Goal: Check status: Check status

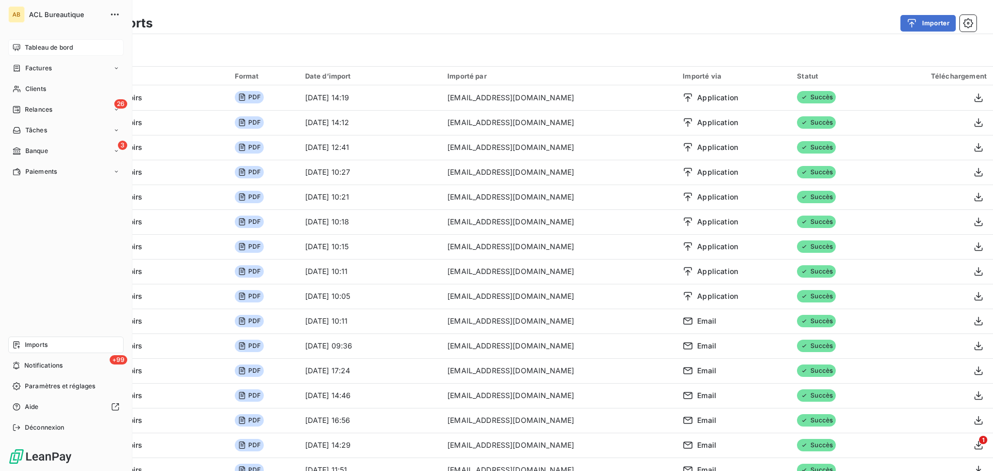
click at [21, 43] on div "Tableau de bord" at bounding box center [65, 47] width 115 height 17
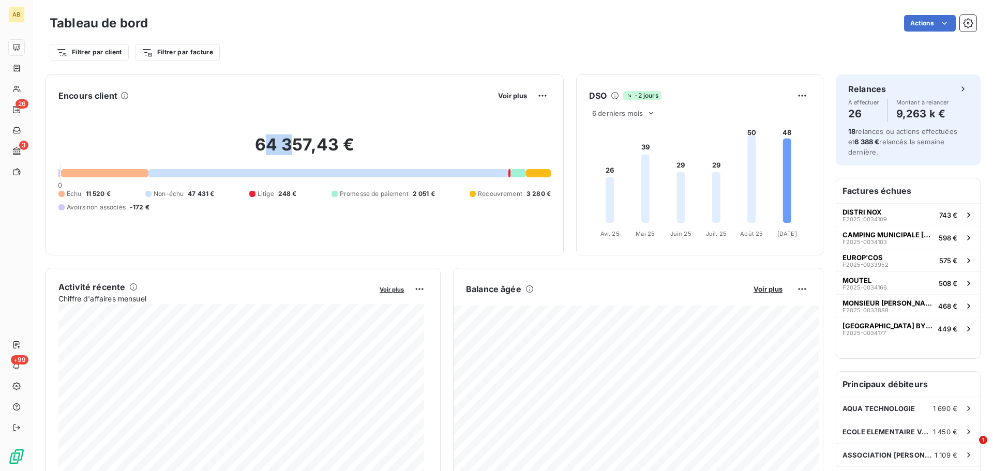
drag, startPoint x: 293, startPoint y: 145, endPoint x: 266, endPoint y: 145, distance: 26.4
click at [266, 145] on h2 "64 357,43 €" at bounding box center [304, 149] width 492 height 31
click at [275, 172] on div at bounding box center [328, 173] width 360 height 8
click at [89, 194] on span "11 520 €" at bounding box center [98, 193] width 25 height 9
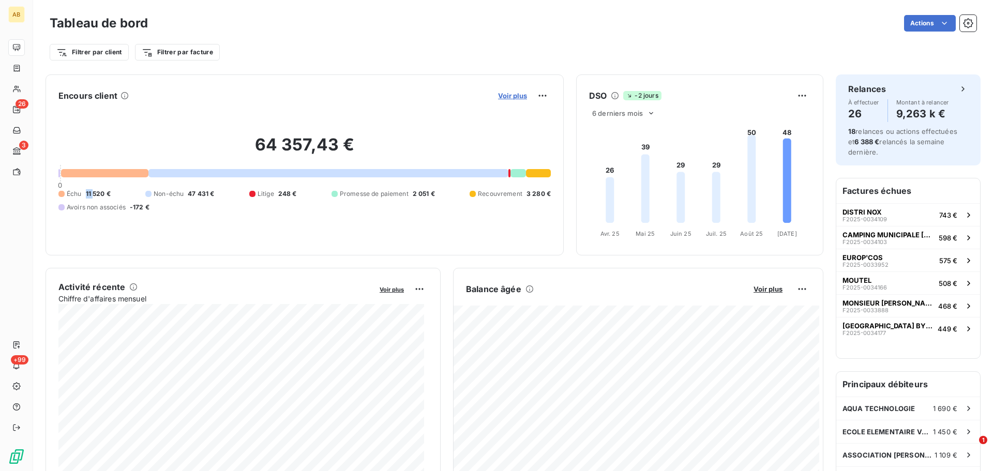
click at [511, 97] on span "Voir plus" at bounding box center [512, 96] width 29 height 8
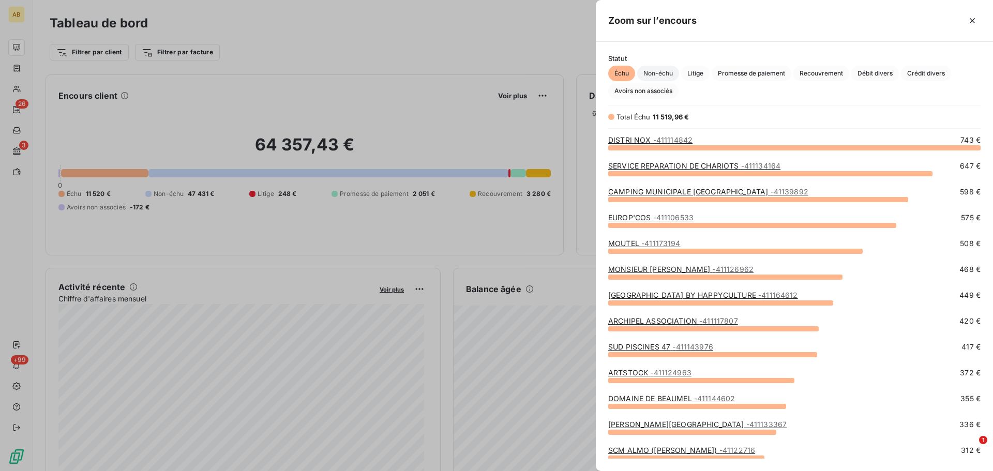
scroll to position [316, 389]
click at [640, 140] on link "DISTRI NOX - 411114842" at bounding box center [650, 139] width 84 height 9
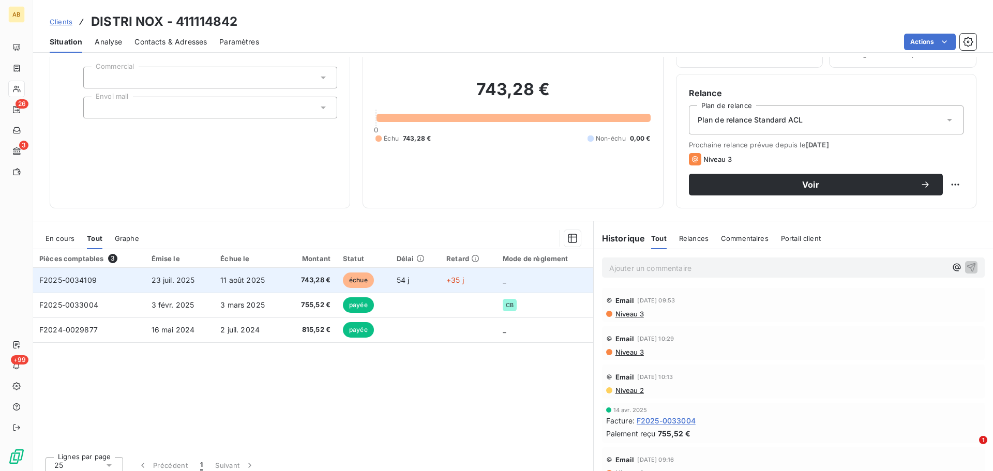
scroll to position [70, 0]
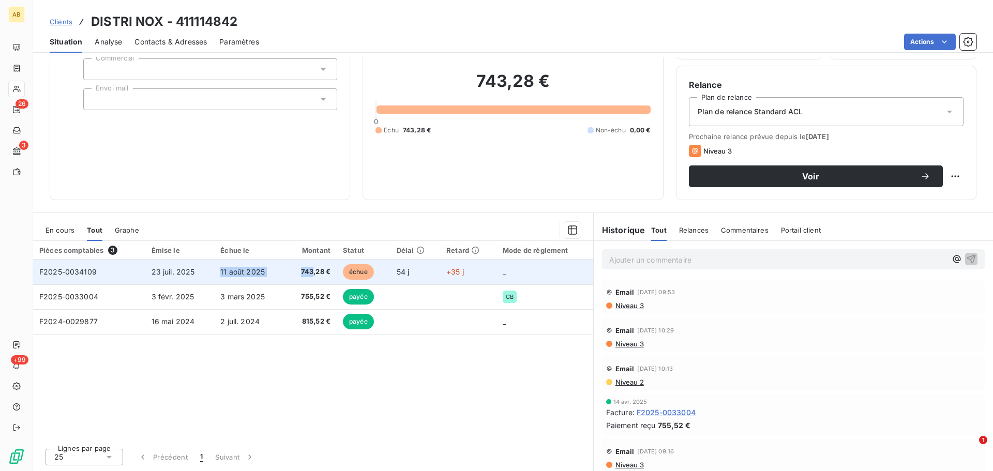
drag, startPoint x: 204, startPoint y: 269, endPoint x: 309, endPoint y: 269, distance: 105.5
click at [309, 269] on tr "F2025-0034109 [DATE] [DATE] 743,28 € échue 54 j +35 j _" at bounding box center [313, 272] width 560 height 25
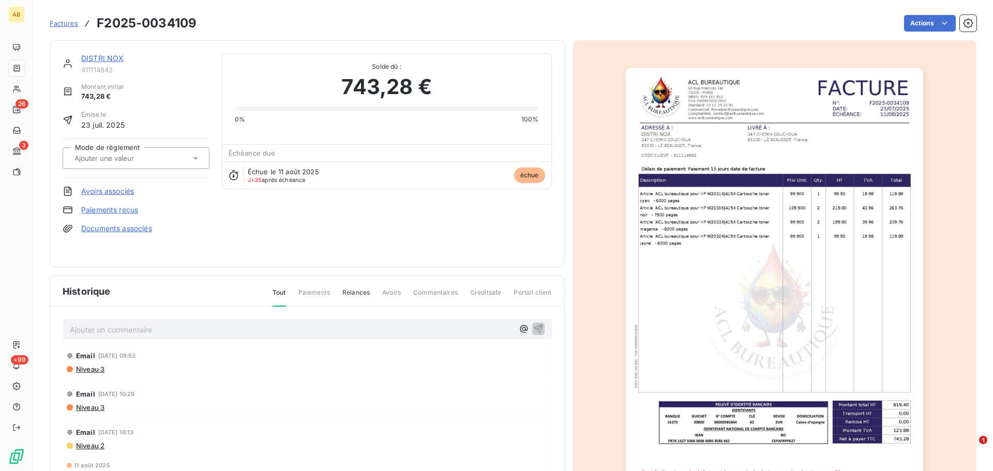
click at [61, 21] on span "Factures" at bounding box center [64, 23] width 28 height 8
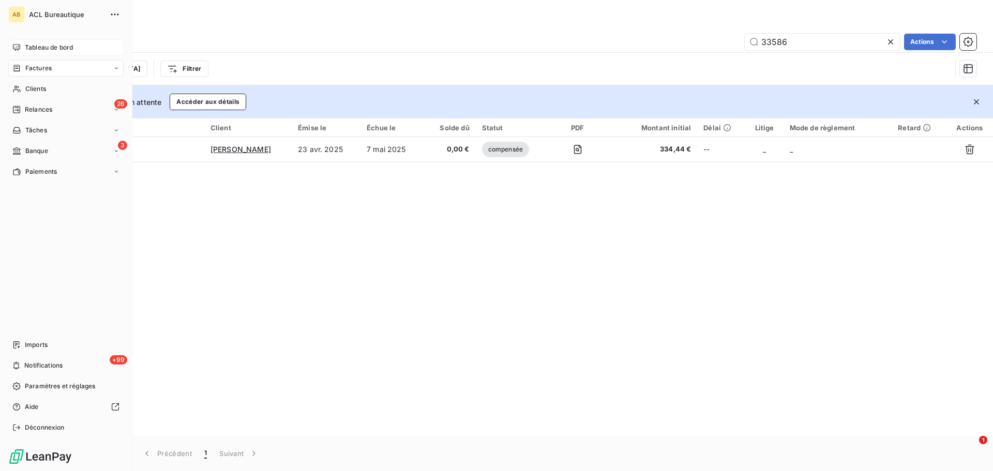
click at [70, 49] on span "Tableau de bord" at bounding box center [49, 47] width 48 height 9
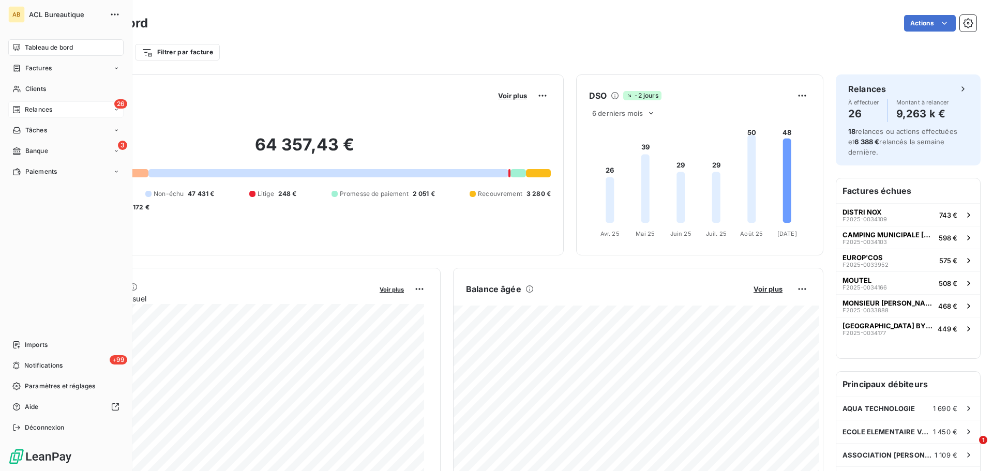
click at [51, 101] on div "26 Relances" at bounding box center [65, 109] width 115 height 17
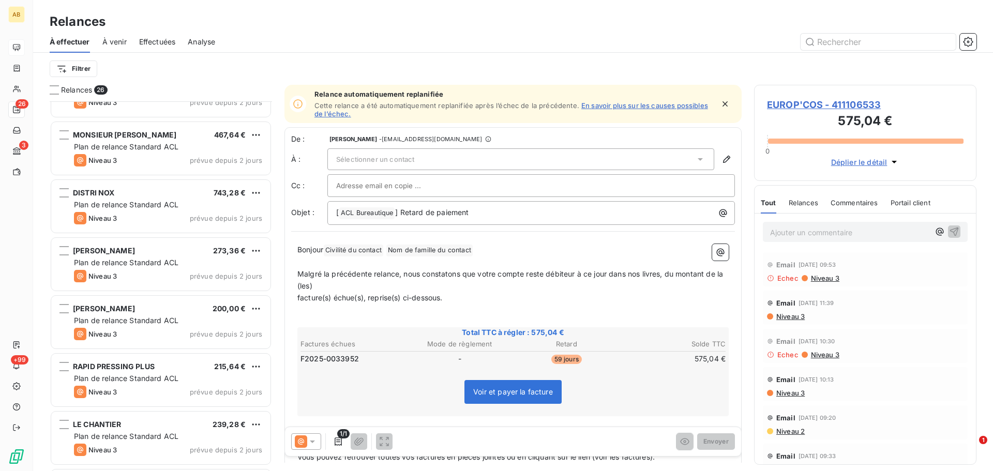
scroll to position [156, 0]
